Goal: Transaction & Acquisition: Register for event/course

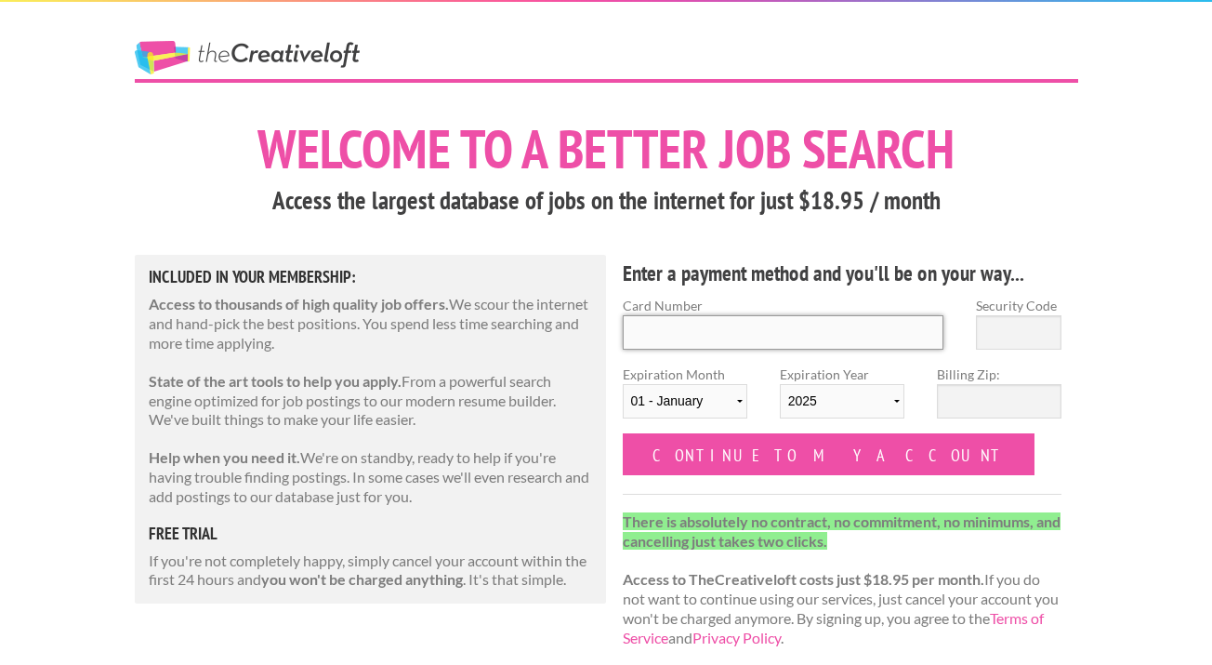
click at [714, 346] on input "Card Number" at bounding box center [784, 332] width 322 height 34
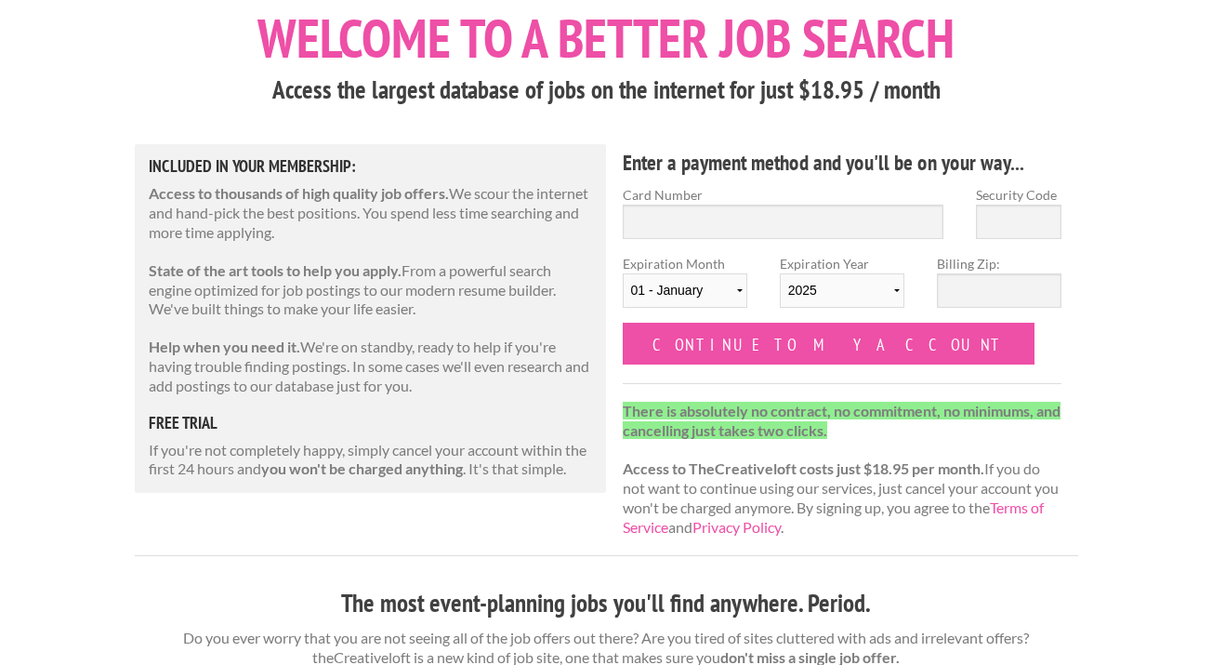
scroll to position [100, 0]
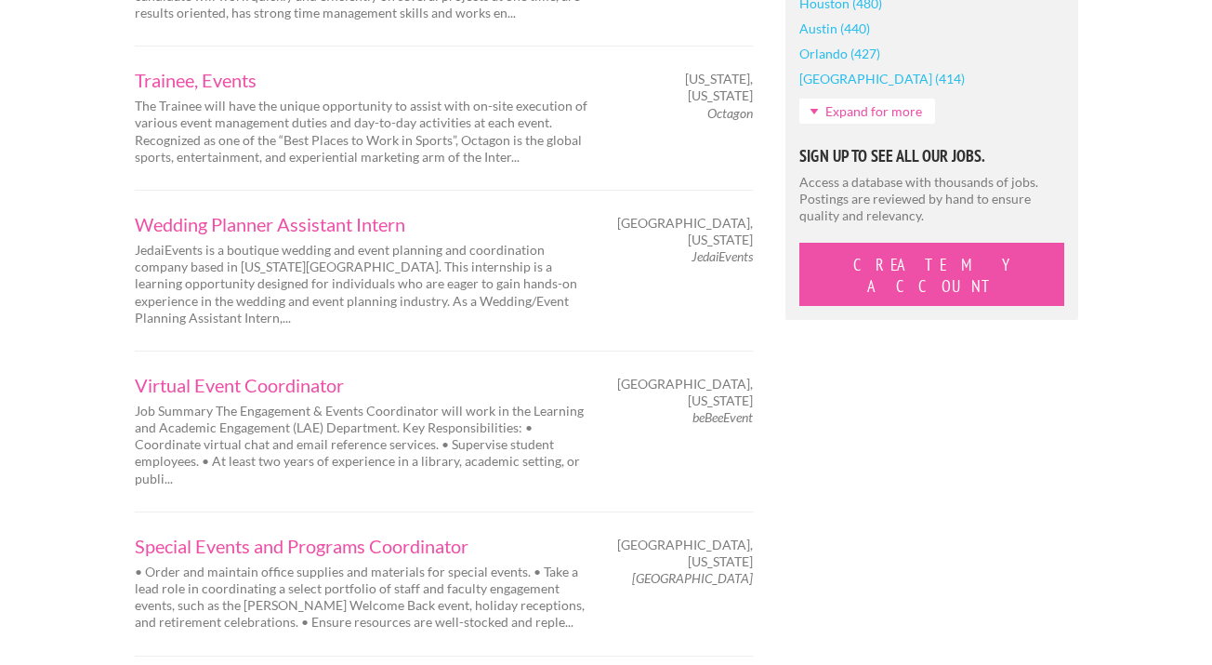
scroll to position [1782, 0]
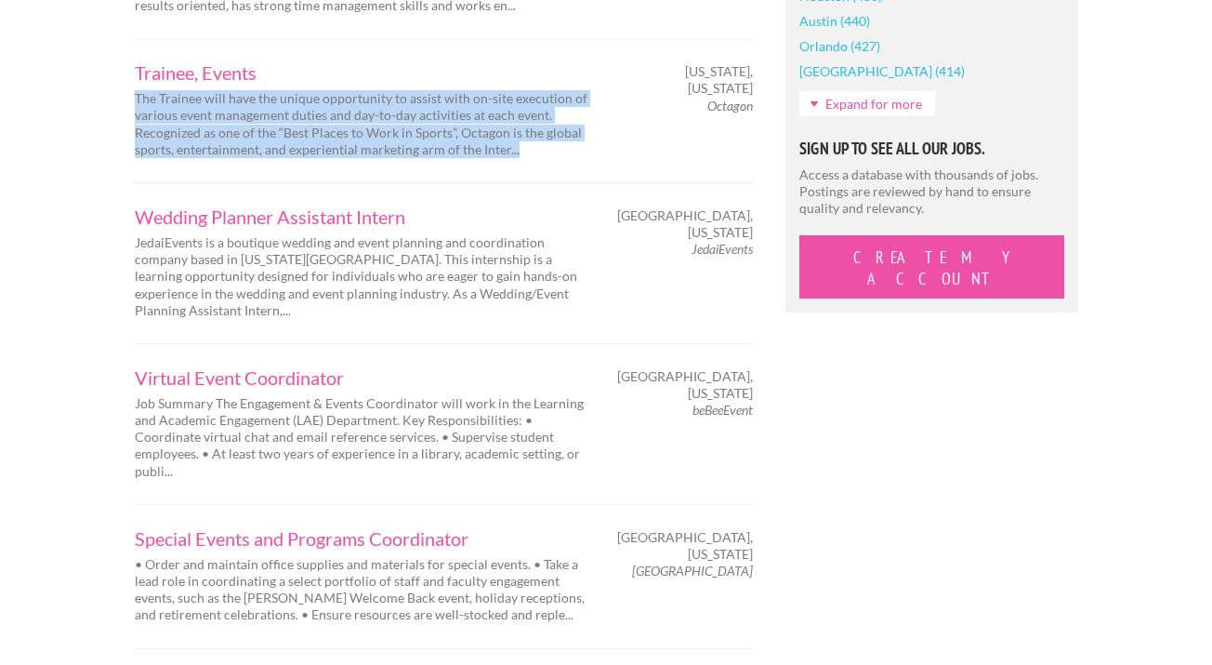
drag, startPoint x: 131, startPoint y: 85, endPoint x: 536, endPoint y: 151, distance: 410.6
click at [536, 151] on div "Trainee, Events The Trainee will have the unique opportunity to assist with on-…" at bounding box center [362, 110] width 488 height 95
copy p "The Trainee will have the unique opportunity to assist with on-site execution o…"
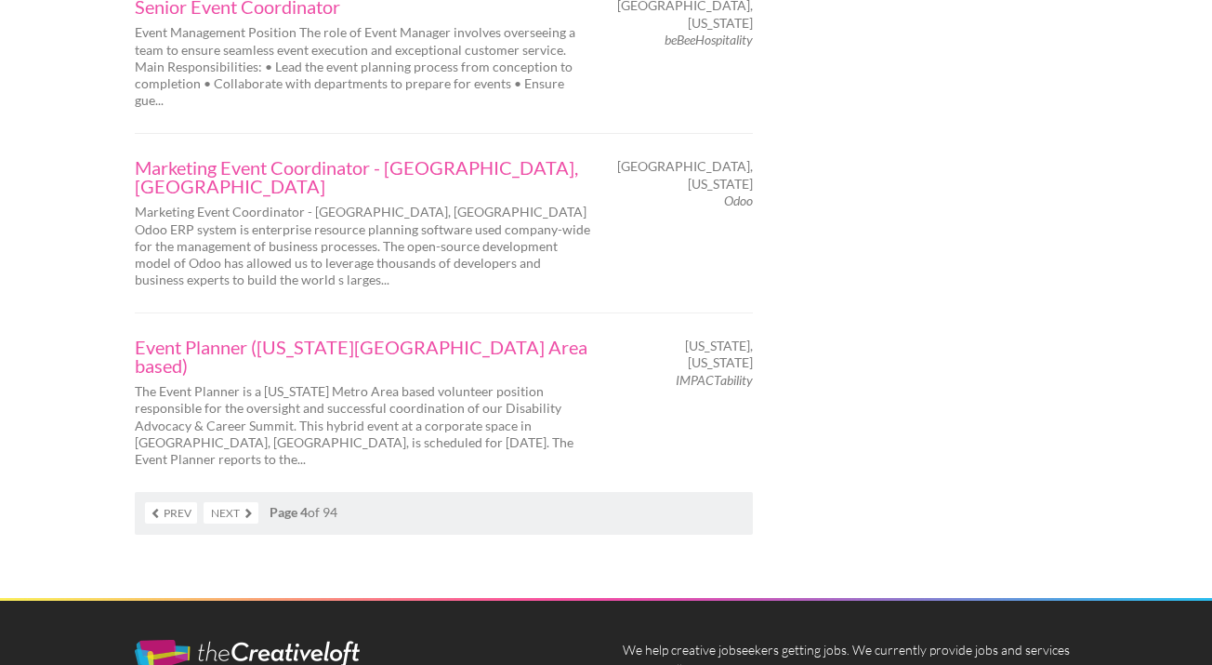
scroll to position [3017, 0]
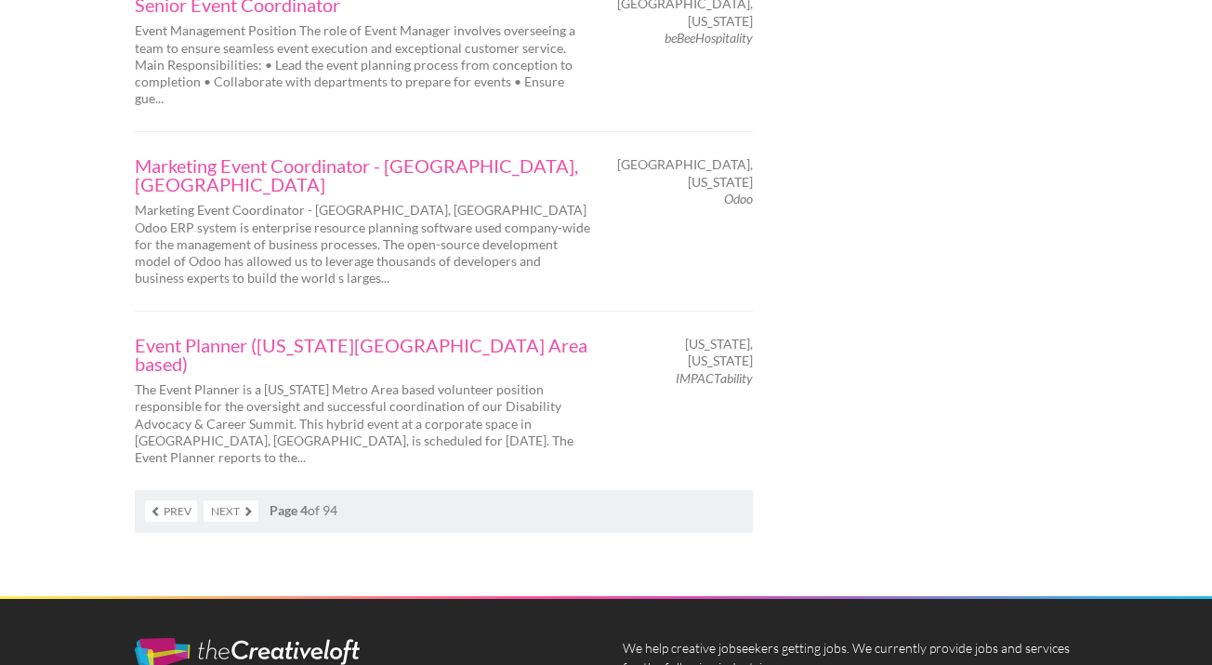
click at [248, 500] on link "Next" at bounding box center [231, 510] width 55 height 21
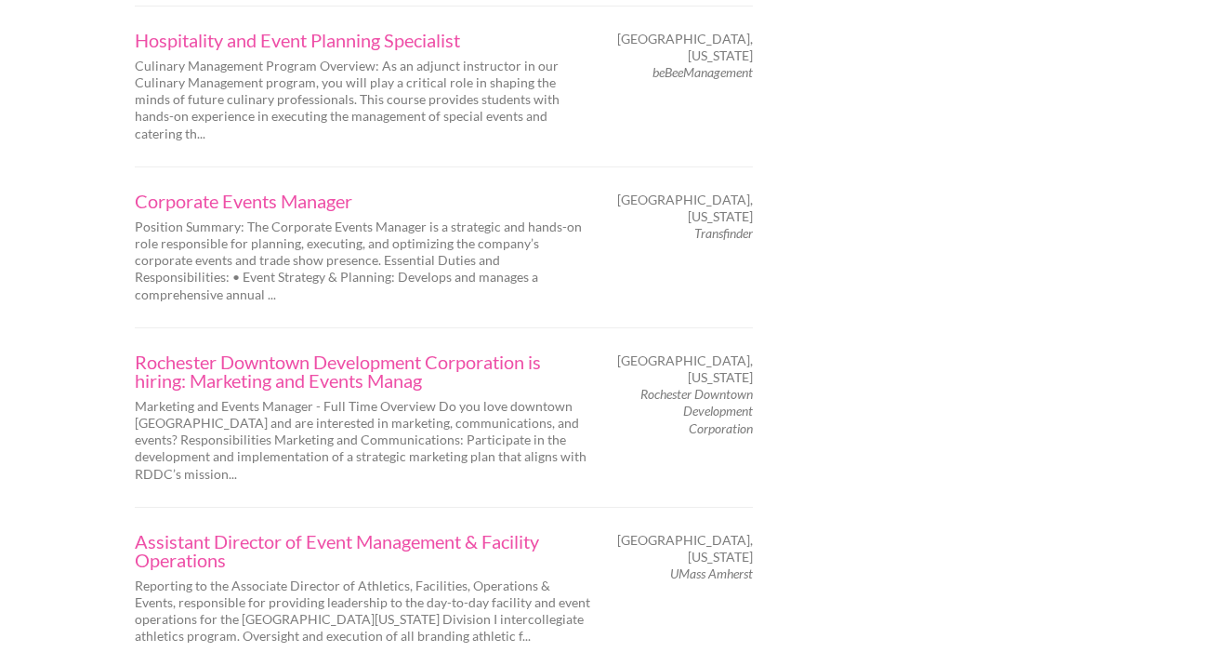
scroll to position [2657, 0]
